Goal: Task Accomplishment & Management: Complete application form

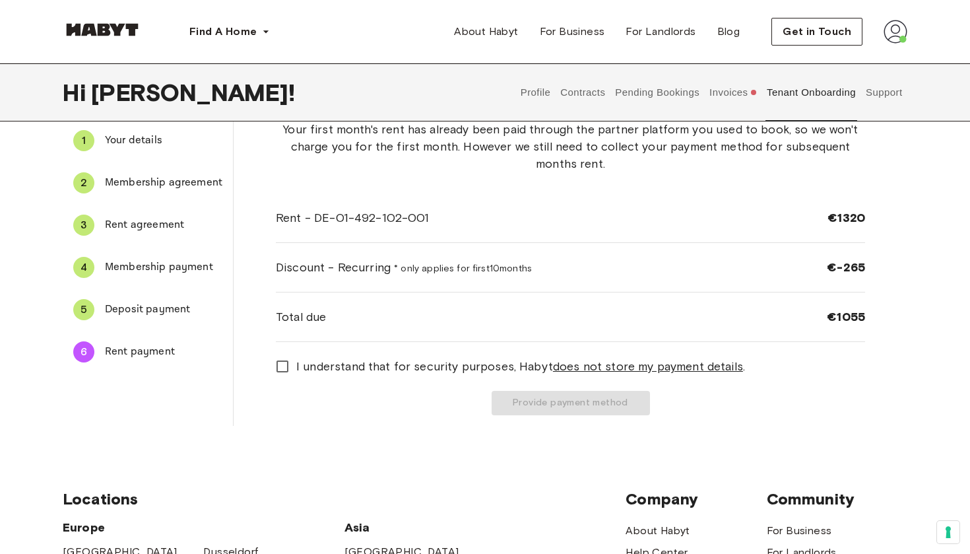
scroll to position [59, 0]
click at [364, 370] on span "I understand that for security purposes, [PERSON_NAME] does not store my paymen…" at bounding box center [520, 365] width 449 height 17
click at [543, 410] on button "Provide payment method" at bounding box center [571, 402] width 158 height 24
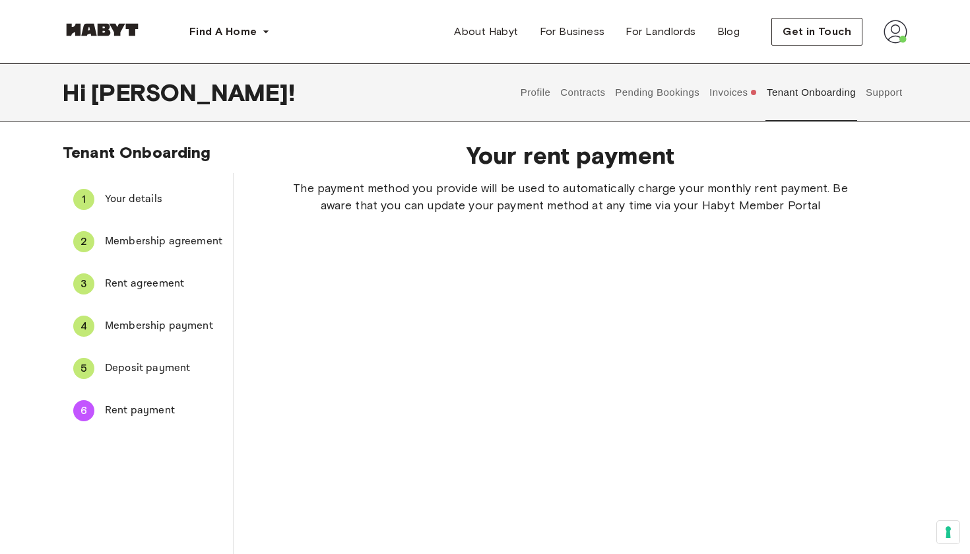
scroll to position [0, 0]
click at [732, 102] on button "Invoices" at bounding box center [733, 92] width 51 height 58
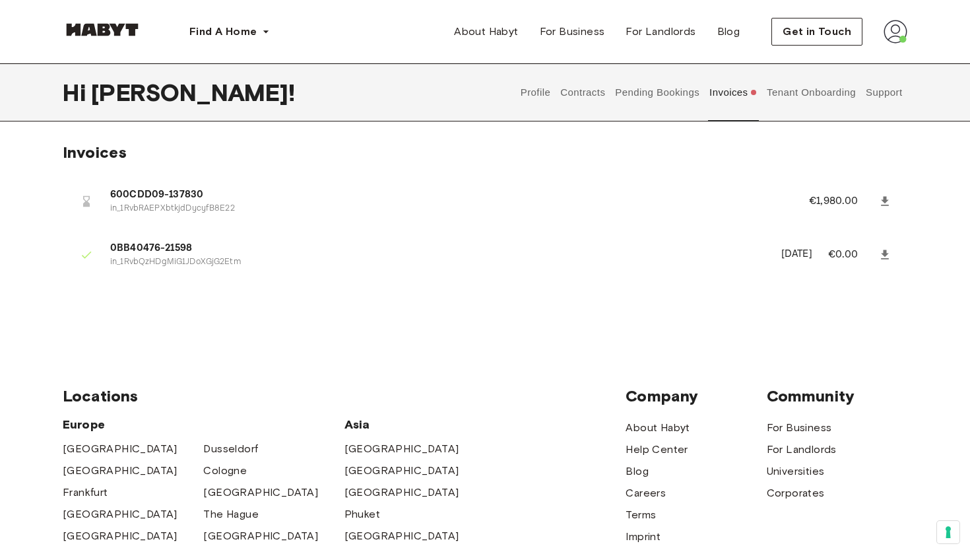
click at [153, 192] on span "600CDD09-137830" at bounding box center [443, 194] width 667 height 15
click at [94, 203] on div at bounding box center [86, 201] width 26 height 26
click at [892, 201] on link at bounding box center [885, 201] width 24 height 24
click at [653, 95] on button "Pending Bookings" at bounding box center [658, 92] width 88 height 58
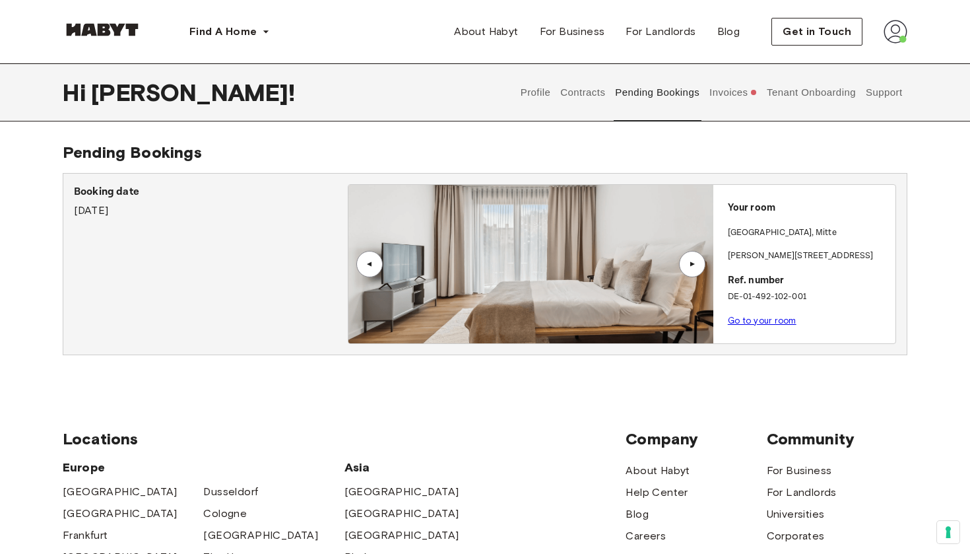
click at [550, 92] on button "Profile" at bounding box center [536, 92] width 34 height 58
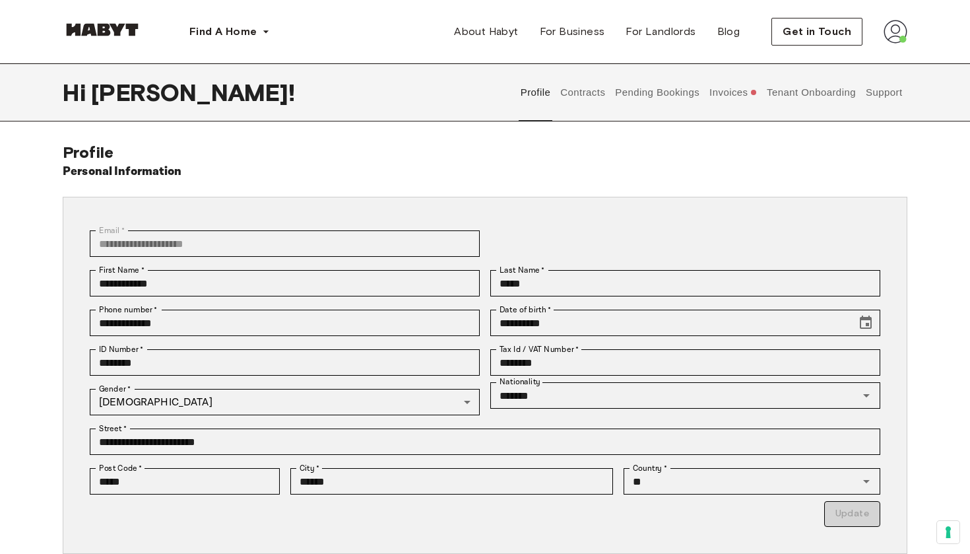
click at [602, 92] on button "Contracts" at bounding box center [583, 92] width 48 height 58
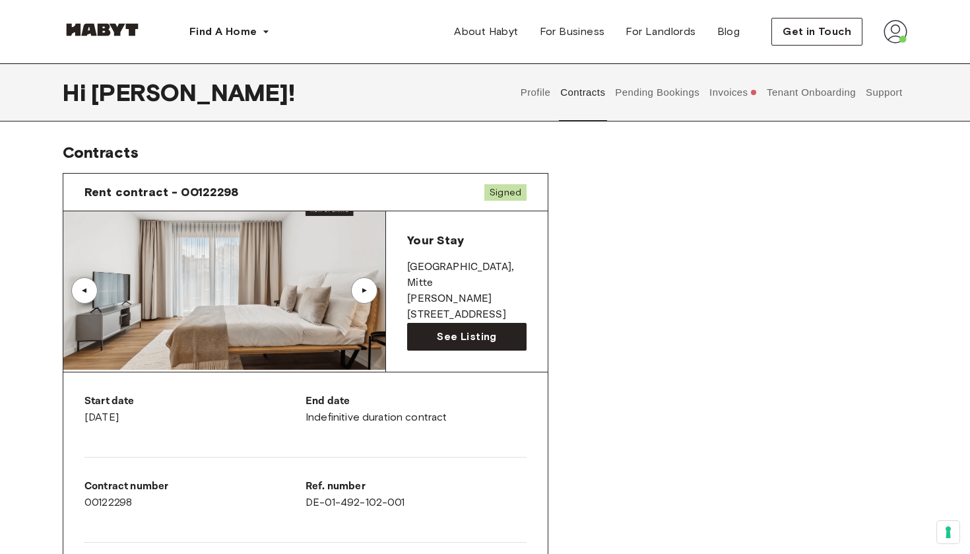
click at [731, 95] on button "Invoices" at bounding box center [733, 92] width 51 height 58
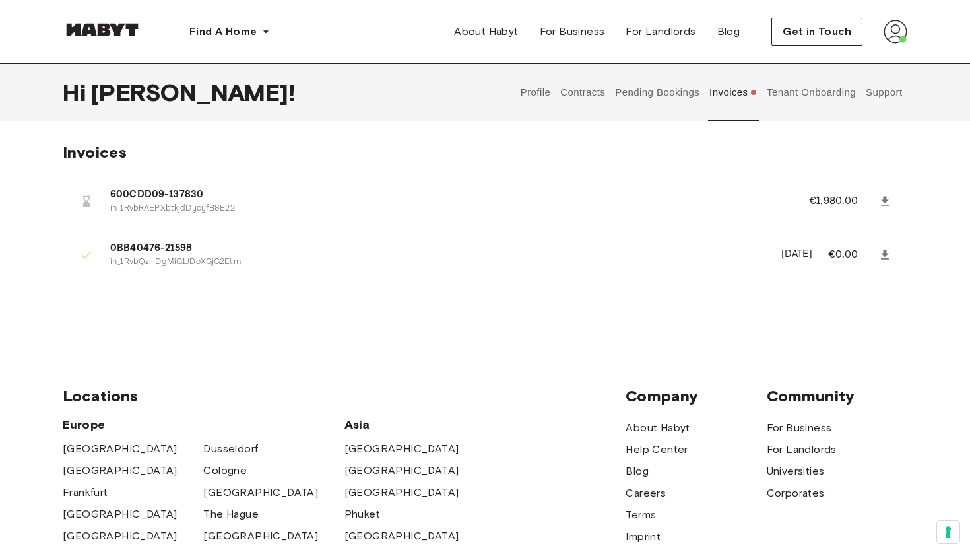
click at [799, 94] on button "Tenant Onboarding" at bounding box center [812, 92] width 92 height 58
click at [632, 97] on button "Pending Bookings" at bounding box center [658, 92] width 88 height 58
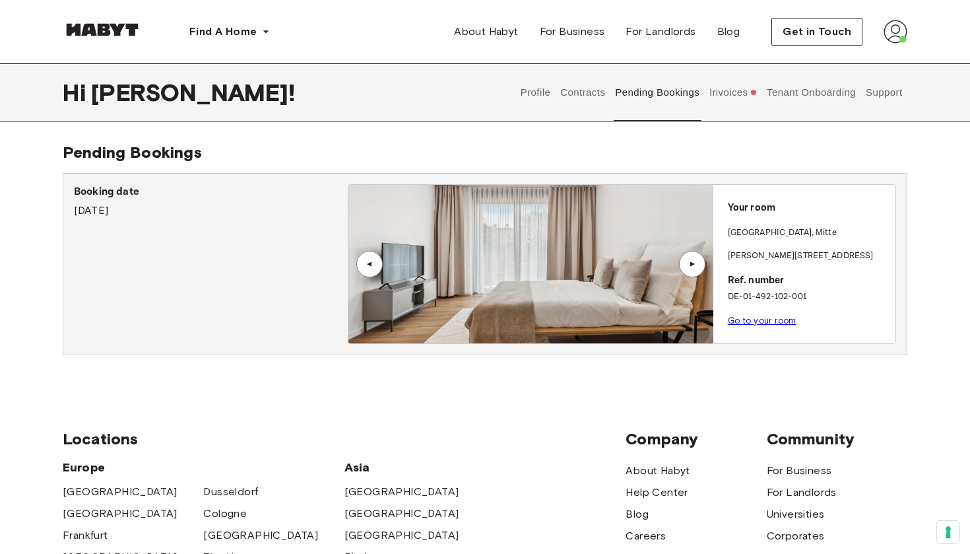
click at [739, 91] on button "Invoices" at bounding box center [733, 92] width 51 height 58
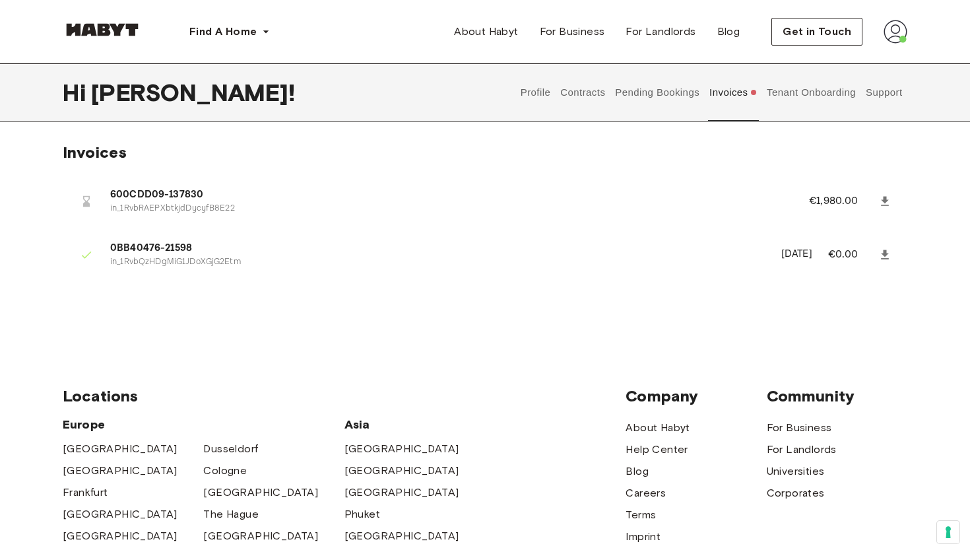
click at [762, 90] on div "Profile Contracts Pending Bookings Invoices Tenant Onboarding Support" at bounding box center [711, 92] width 392 height 58
click at [786, 93] on button "Tenant Onboarding" at bounding box center [812, 92] width 92 height 58
